Goal: Information Seeking & Learning: Compare options

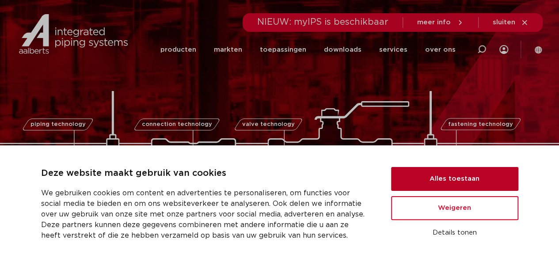
click at [460, 180] on button "Alles toestaan" at bounding box center [454, 179] width 127 height 24
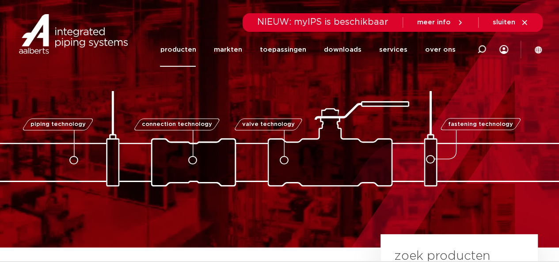
click at [183, 49] on link "producten" at bounding box center [178, 50] width 36 height 34
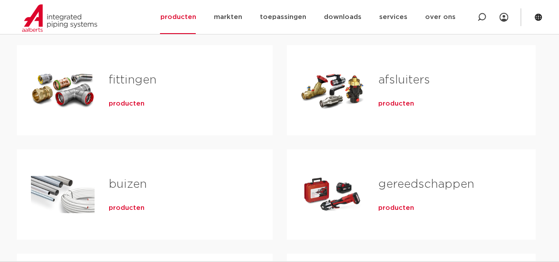
scroll to position [172, 0]
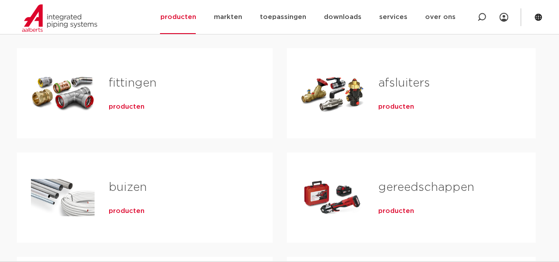
click at [133, 107] on span "producten" at bounding box center [127, 107] width 36 height 9
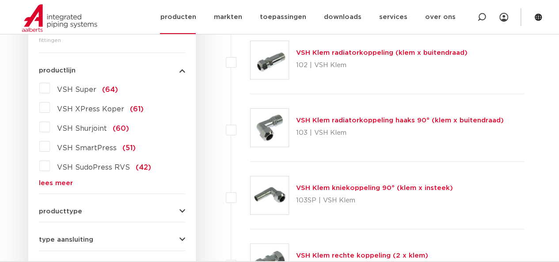
scroll to position [250, 0]
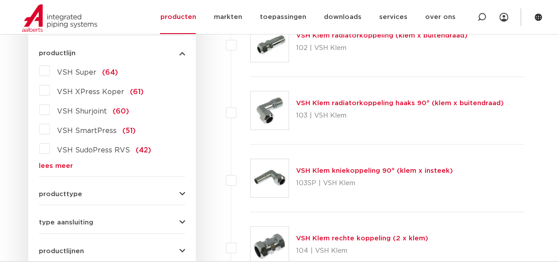
click at [91, 69] on span "VSH Super" at bounding box center [76, 72] width 39 height 7
click at [0, 0] on input "VSH Super (64)" at bounding box center [0, 0] width 0 height 0
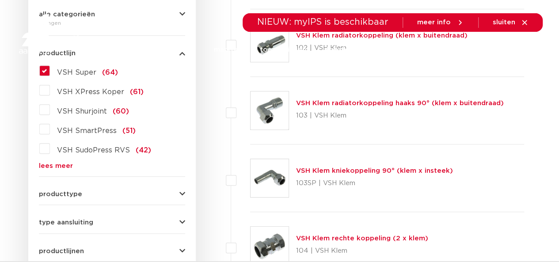
click at [88, 149] on span "VSH SudoPress RVS" at bounding box center [93, 150] width 73 height 7
click at [0, 0] on input "VSH SudoPress RVS (42)" at bounding box center [0, 0] width 0 height 0
click at [99, 147] on span "VSH SudoPress RVS" at bounding box center [93, 150] width 73 height 7
click at [0, 0] on input "VSH SudoPress RVS (42)" at bounding box center [0, 0] width 0 height 0
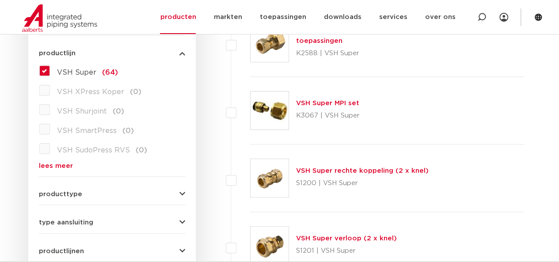
click at [88, 151] on span "VSH SudoPress RVS" at bounding box center [93, 150] width 73 height 7
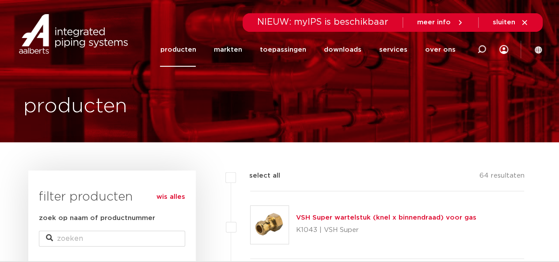
click at [185, 46] on link "producten" at bounding box center [178, 50] width 36 height 34
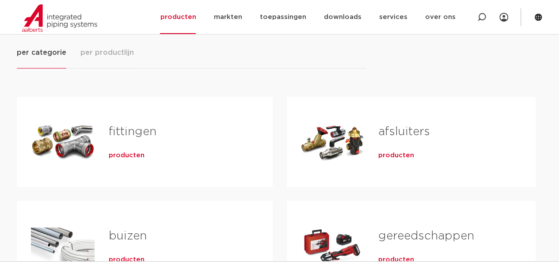
scroll to position [120, 0]
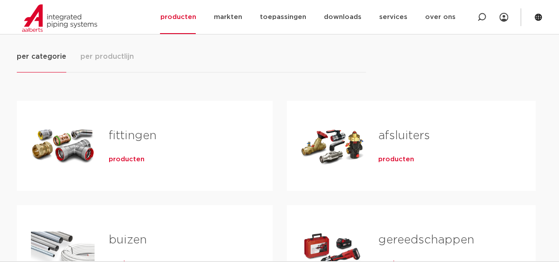
click at [128, 156] on span "producten" at bounding box center [127, 159] width 36 height 9
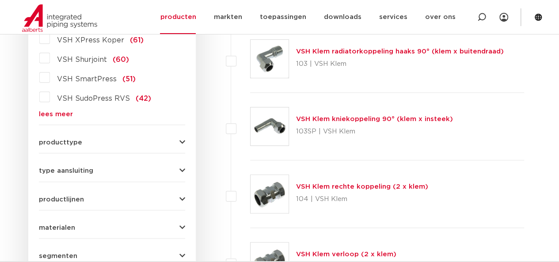
scroll to position [290, 0]
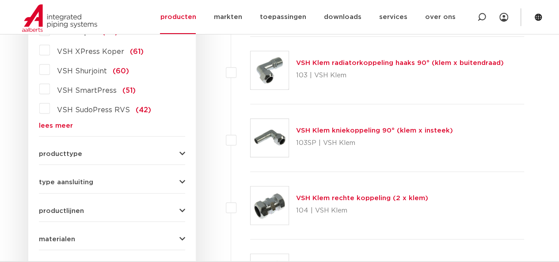
click at [183, 154] on icon "button" at bounding box center [182, 154] width 6 height 7
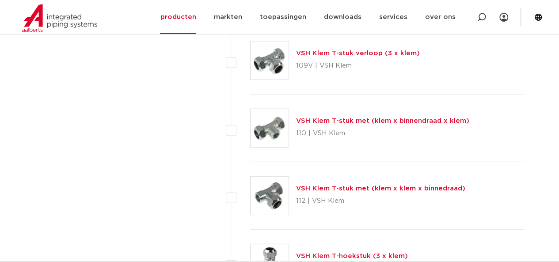
scroll to position [4079, 0]
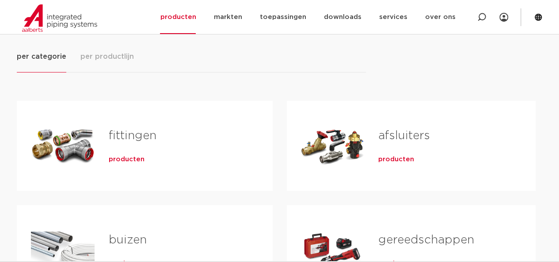
scroll to position [120, 0]
click at [124, 133] on link "fittingen" at bounding box center [133, 135] width 48 height 11
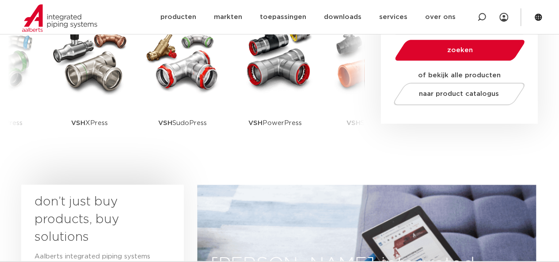
scroll to position [278, 0]
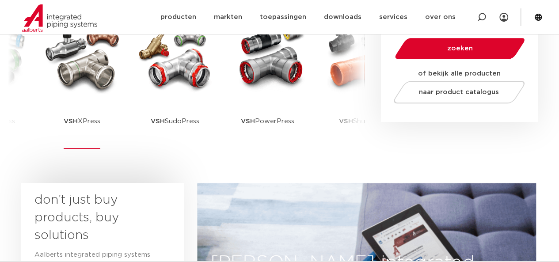
click at [95, 121] on p "VSH XPress" at bounding box center [82, 121] width 37 height 55
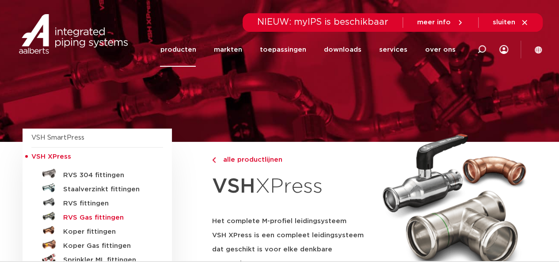
click at [82, 216] on h5 "RVS Gas fittingen" at bounding box center [107, 218] width 88 height 8
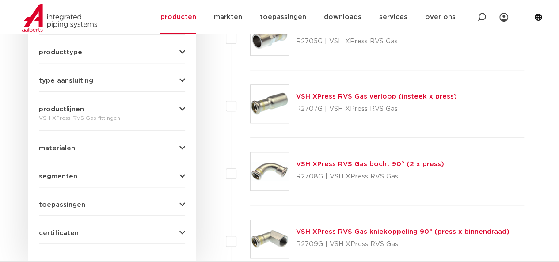
scroll to position [386, 0]
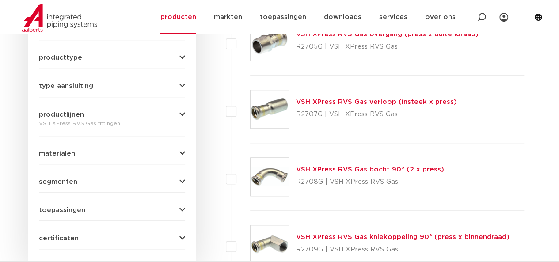
click at [332, 168] on link "VSH XPress RVS Gas bocht 90° (2 x press)" at bounding box center [370, 169] width 148 height 7
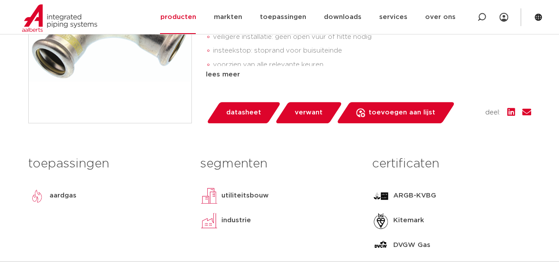
scroll to position [260, 0]
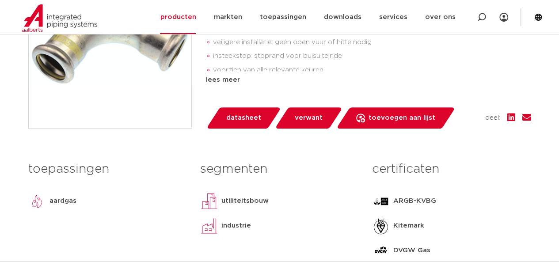
click at [160, 72] on img at bounding box center [110, 47] width 163 height 163
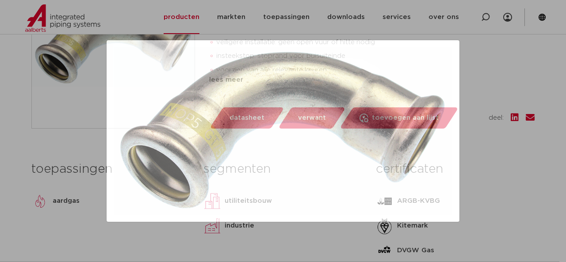
click at [317, 136] on img at bounding box center [283, 130] width 339 height 167
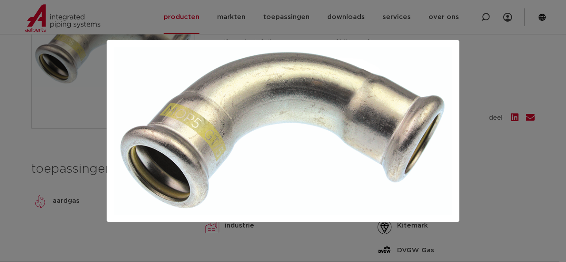
click at [44, 145] on div at bounding box center [283, 131] width 566 height 262
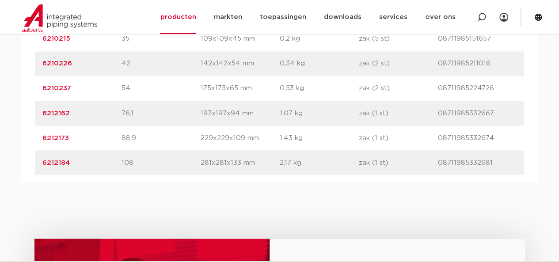
scroll to position [721, 0]
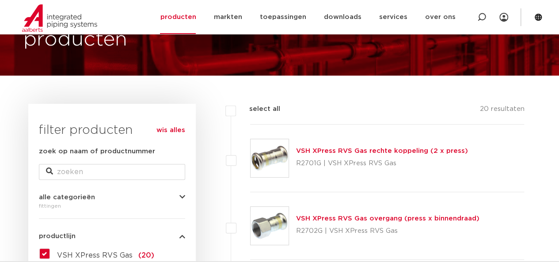
scroll to position [50, 0]
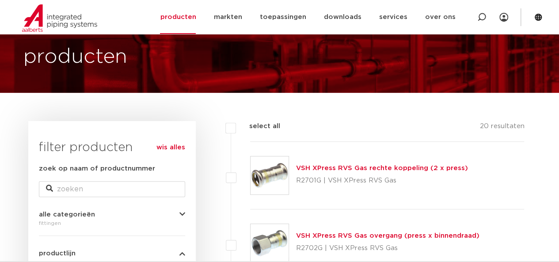
click at [271, 172] on img at bounding box center [270, 175] width 38 height 38
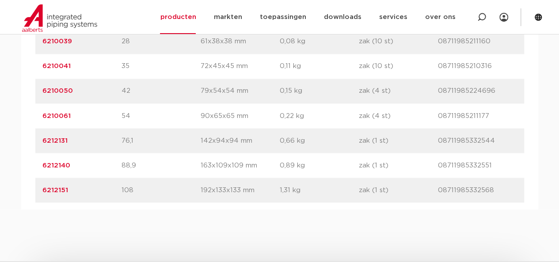
scroll to position [723, 0]
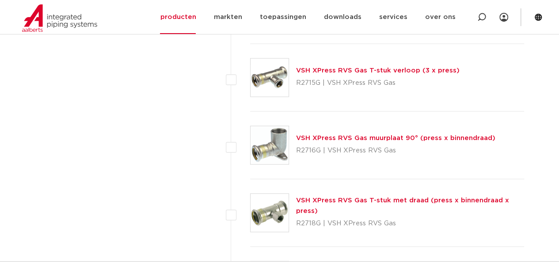
scroll to position [931, 0]
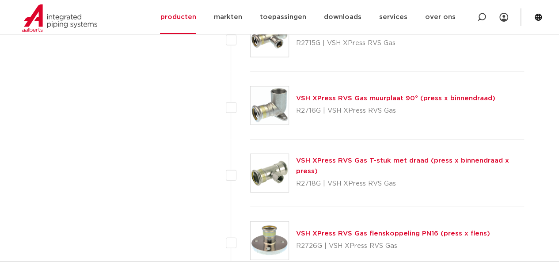
click at [351, 231] on link "VSH XPress RVS Gas flenskoppeling PN16 (press x flens)" at bounding box center [393, 233] width 194 height 7
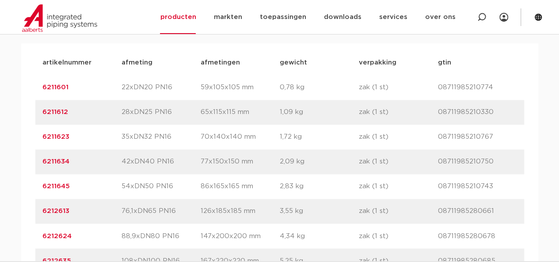
scroll to position [620, 0]
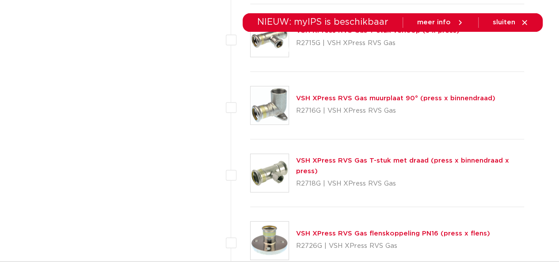
click at [305, 40] on link "toepassingen" at bounding box center [282, 50] width 46 height 34
click at [320, 41] on li "downloads alle downloads certificaten cad en andere software epd documentatie t…" at bounding box center [342, 50] width 55 height 34
click at [271, 39] on link "toepassingen" at bounding box center [282, 50] width 46 height 34
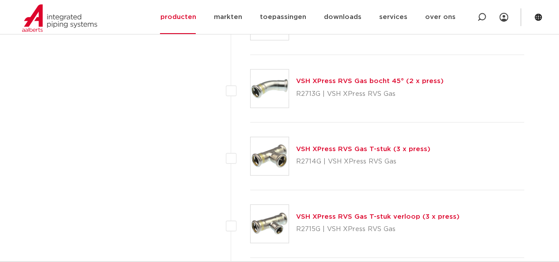
scroll to position [775, 0]
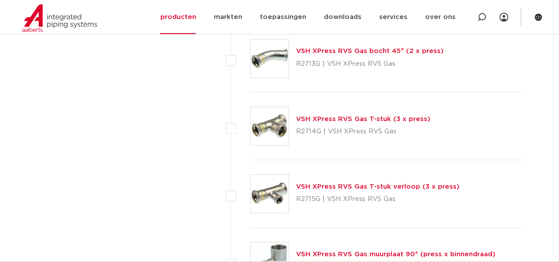
click at [323, 116] on link "VSH XPress RVS Gas T-stuk (3 x press)" at bounding box center [363, 118] width 134 height 7
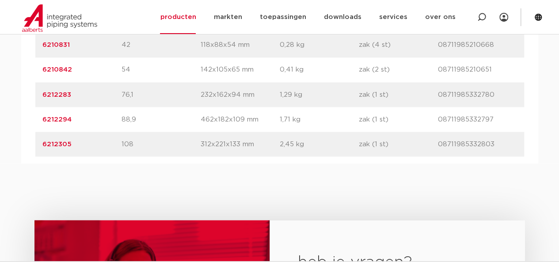
scroll to position [745, 0]
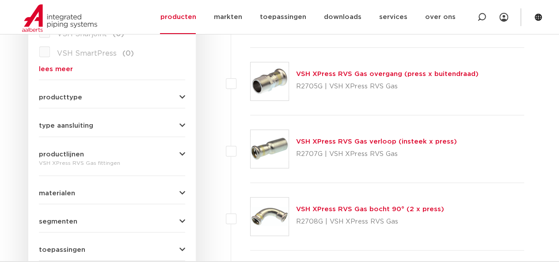
scroll to position [277, 0]
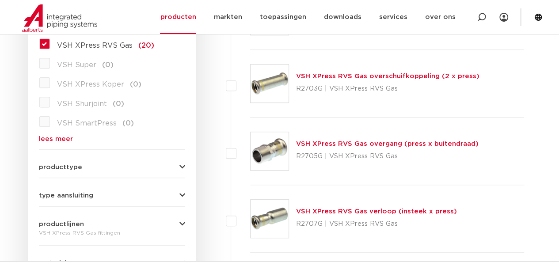
click at [375, 211] on link "VSH XPress RVS Gas verloop (insteek x press)" at bounding box center [376, 211] width 161 height 7
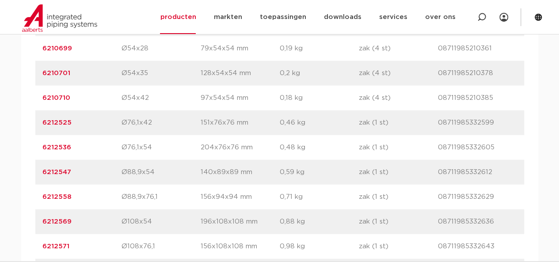
scroll to position [873, 0]
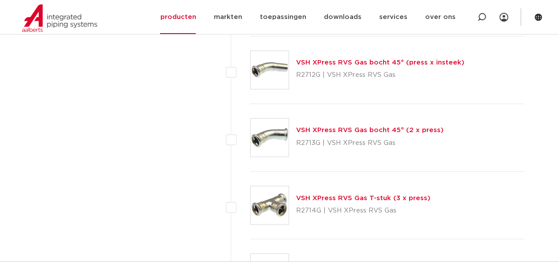
scroll to position [711, 0]
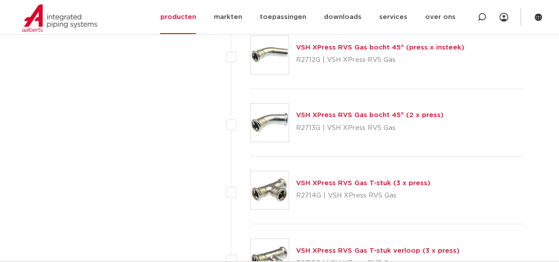
click at [337, 114] on link "VSH XPress RVS Gas bocht 45° (2 x press)" at bounding box center [370, 115] width 148 height 7
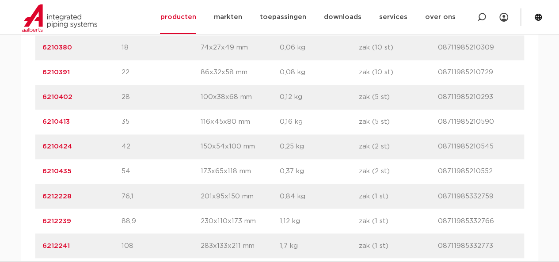
scroll to position [646, 0]
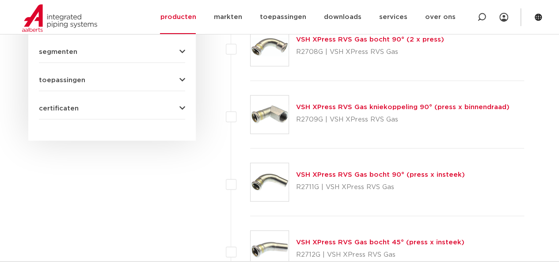
scroll to position [504, 0]
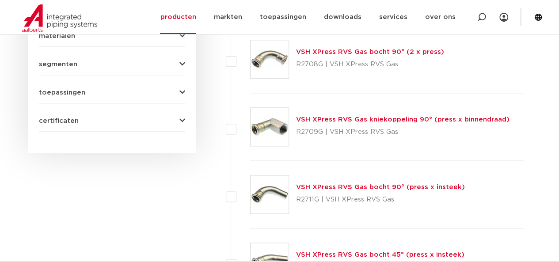
click at [376, 185] on link "VSH XPress RVS Gas bocht 90° (press x insteek)" at bounding box center [380, 187] width 169 height 7
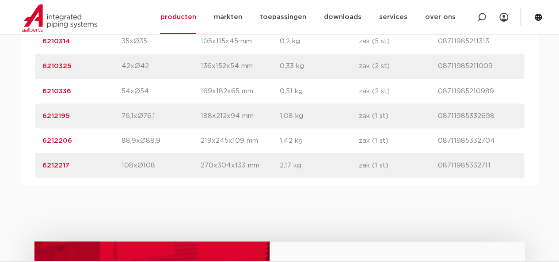
scroll to position [751, 0]
